Goal: Task Accomplishment & Management: Use online tool/utility

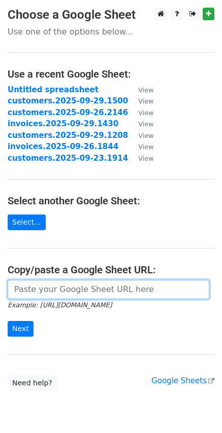
click at [61, 292] on input "url" at bounding box center [108, 289] width 201 height 19
paste input "https://docs.google.com/spreadsheets/d/1olVWpFdPpkI-POq_8oO1ouzhl1yykj8dYlqPrbg…"
type input "https://docs.google.com/spreadsheets/d/1olVWpFdPpkI-POq_8oO1ouzhl1yykj8dYlqPrbg…"
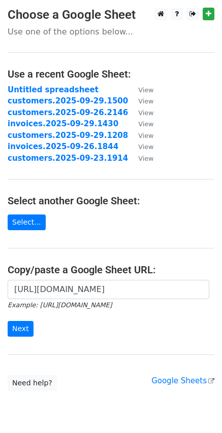
scroll to position [0, 0]
click at [24, 328] on input "Next" at bounding box center [21, 329] width 26 height 16
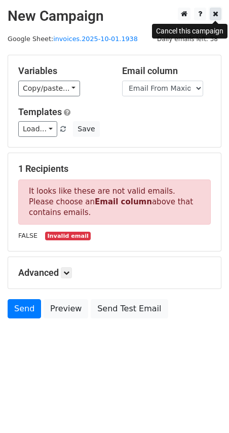
click at [216, 15] on icon at bounding box center [216, 13] width 6 height 7
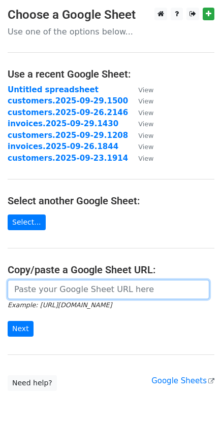
paste input "[URL][DOMAIN_NAME]"
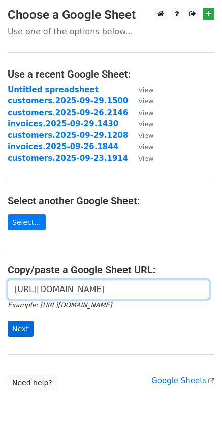
type input "[URL][DOMAIN_NAME]"
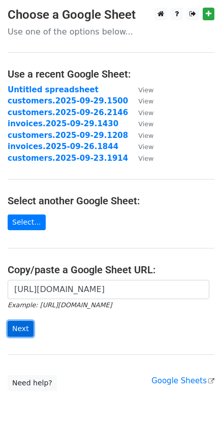
scroll to position [0, 0]
click at [26, 328] on input "Next" at bounding box center [21, 329] width 26 height 16
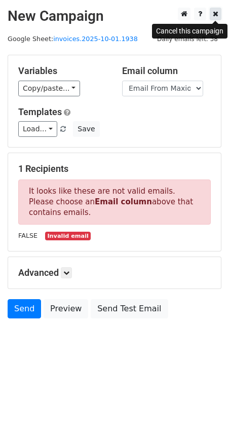
click at [214, 17] on icon at bounding box center [216, 13] width 6 height 7
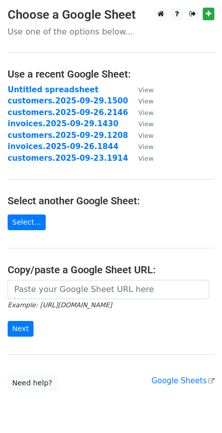
click at [88, 290] on input "url" at bounding box center [108, 289] width 201 height 19
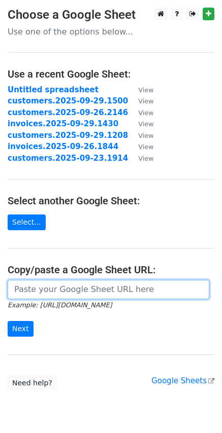
paste input "[URL][DOMAIN_NAME]"
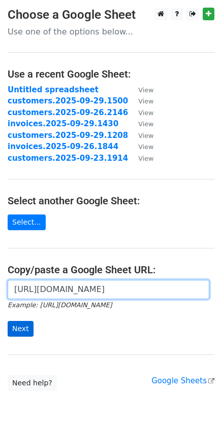
type input "[URL][DOMAIN_NAME]"
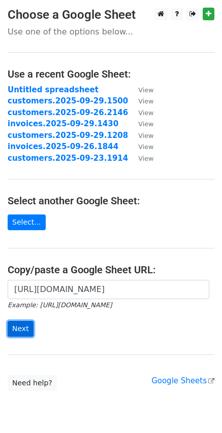
click at [21, 328] on input "Next" at bounding box center [21, 329] width 26 height 16
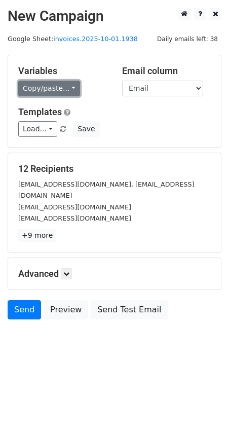
click at [73, 85] on link "Copy/paste..." at bounding box center [49, 89] width 62 height 16
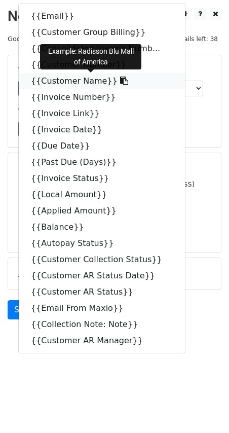
click at [120, 78] on icon at bounding box center [124, 81] width 8 height 8
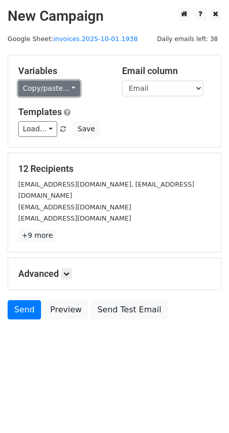
click at [65, 89] on link "Copy/paste..." at bounding box center [49, 89] width 62 height 16
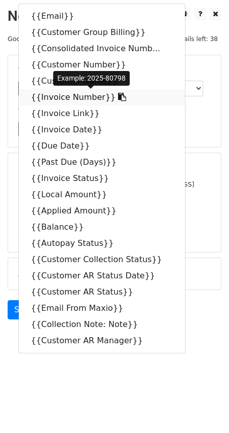
click at [118, 96] on icon at bounding box center [122, 97] width 8 height 8
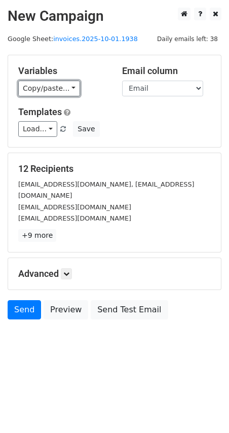
click at [68, 87] on link "Copy/paste..." at bounding box center [49, 89] width 62 height 16
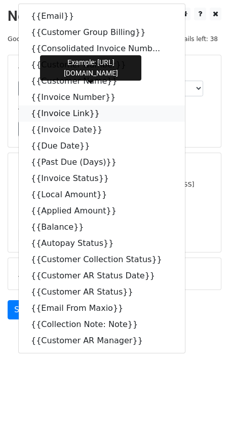
drag, startPoint x: 88, startPoint y: 116, endPoint x: 7, endPoint y: 124, distance: 81.6
click at [102, 116] on icon at bounding box center [106, 113] width 8 height 8
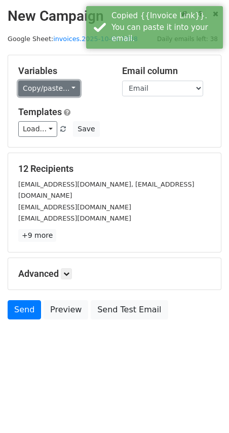
click at [67, 84] on link "Copy/paste..." at bounding box center [49, 89] width 62 height 16
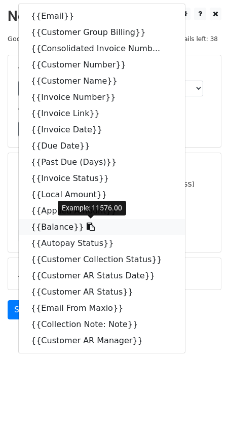
click at [87, 225] on icon at bounding box center [91, 227] width 8 height 8
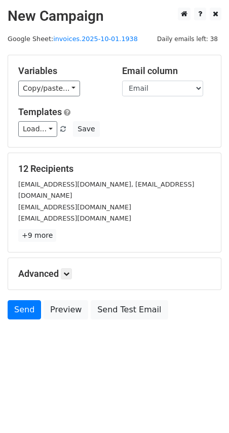
click at [139, 254] on form "Variables Copy/paste... {{Email}} {{Customer Group Billing}} {{Consolidated Inv…" at bounding box center [115, 190] width 214 height 270
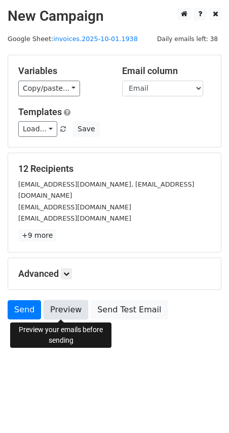
click at [54, 310] on link "Preview" at bounding box center [66, 309] width 45 height 19
drag, startPoint x: 58, startPoint y: 312, endPoint x: 74, endPoint y: 316, distance: 15.7
click at [58, 312] on link "Preview" at bounding box center [66, 309] width 45 height 19
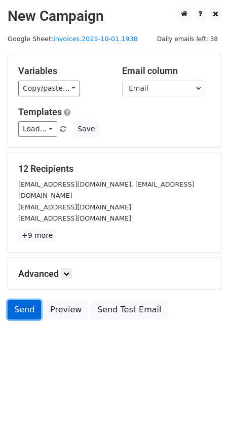
click at [19, 310] on link "Send" at bounding box center [24, 309] width 33 height 19
